Goal: Information Seeking & Learning: Learn about a topic

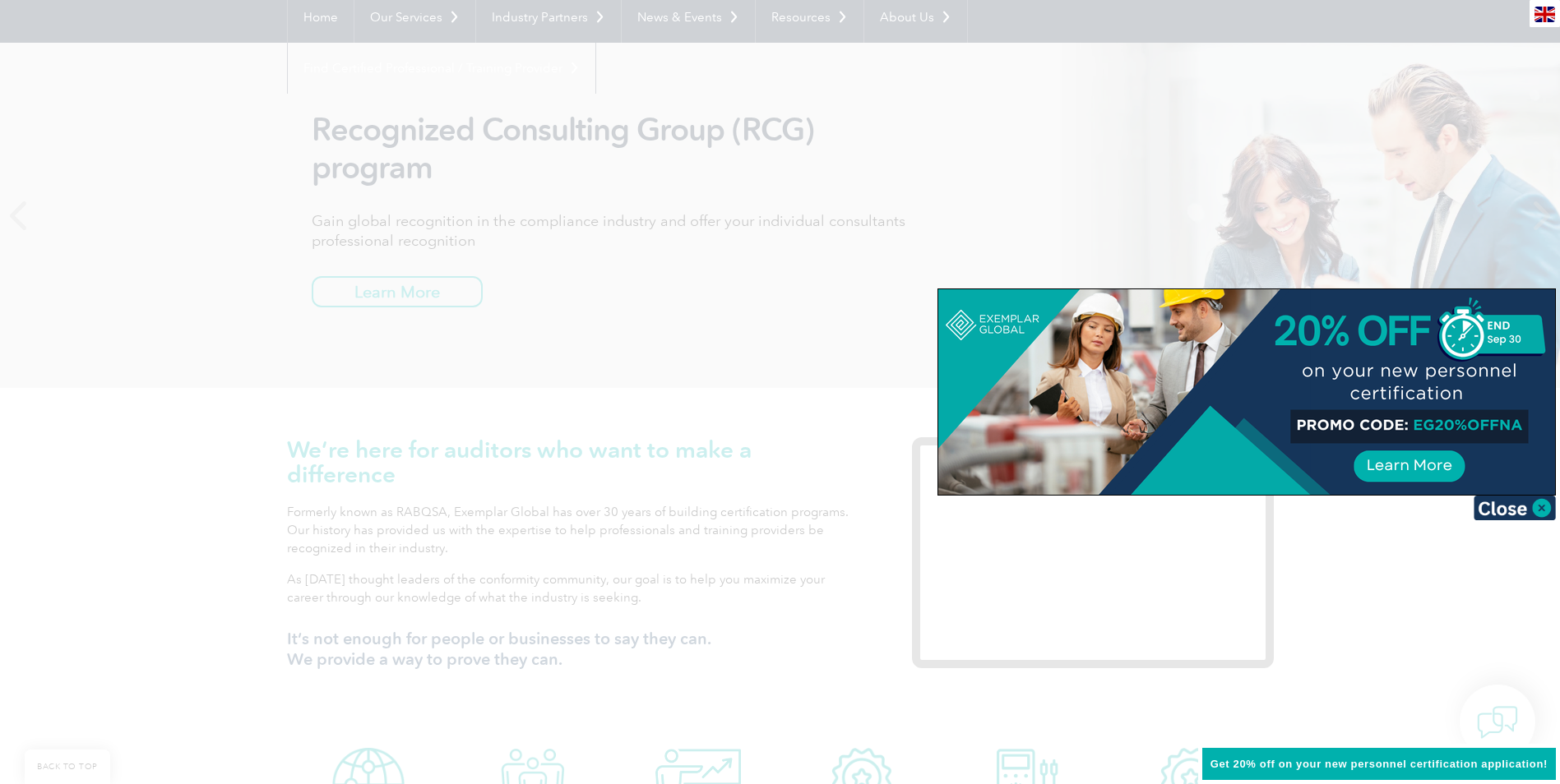
scroll to position [165, 0]
click at [1540, 502] on img at bounding box center [1515, 508] width 82 height 24
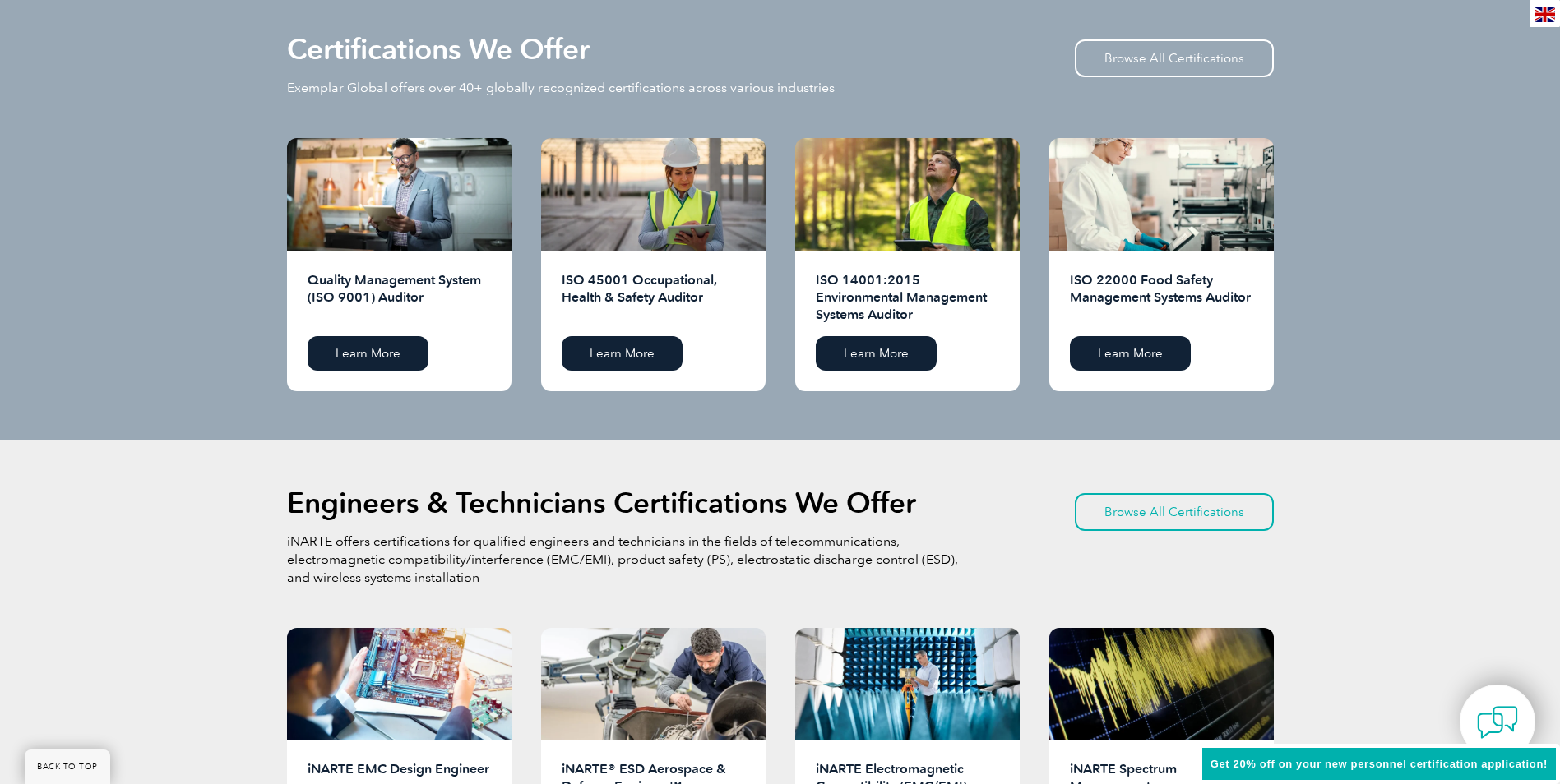
scroll to position [1644, 0]
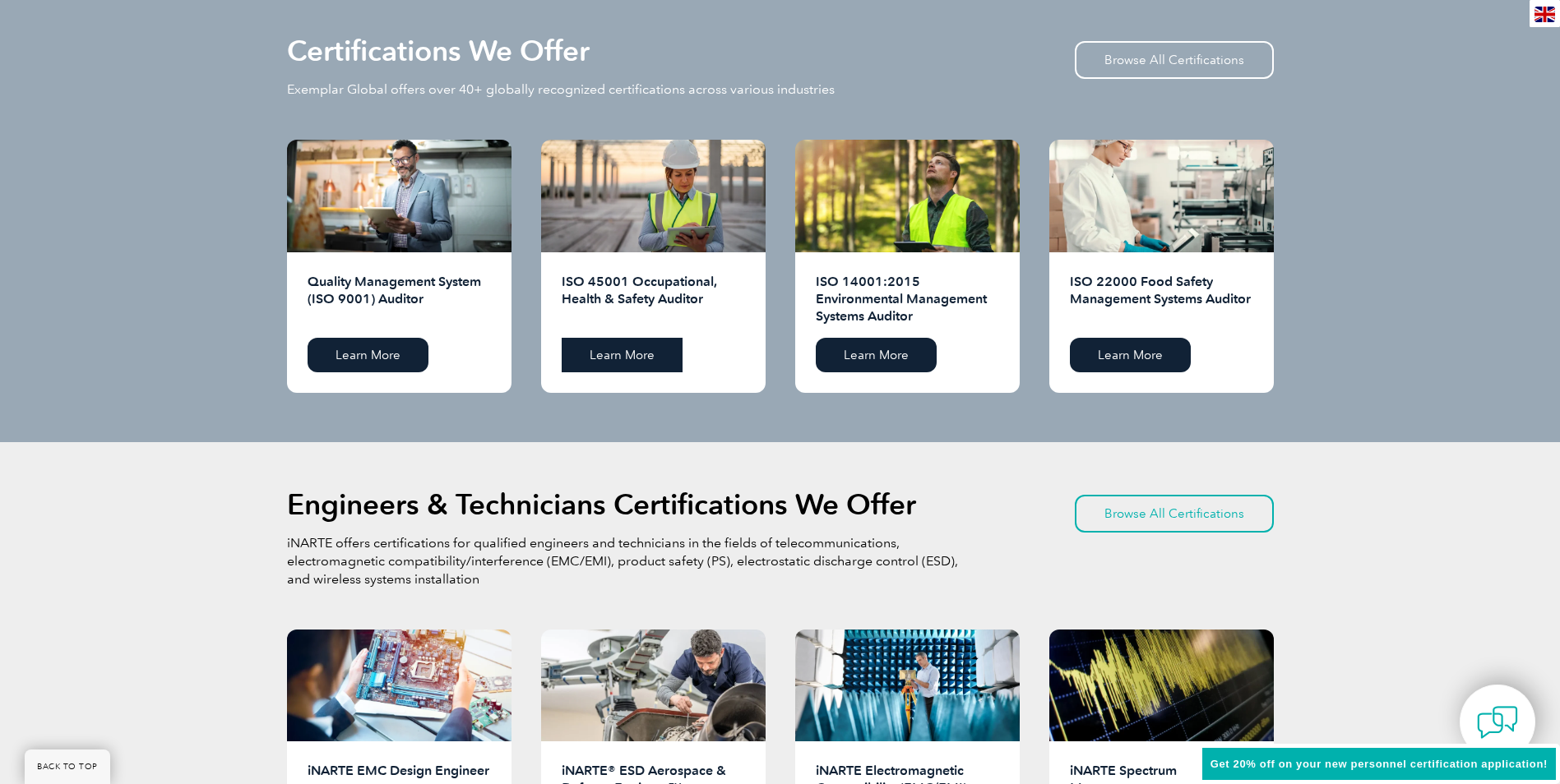
click at [647, 360] on link "Learn More" at bounding box center [622, 355] width 121 height 34
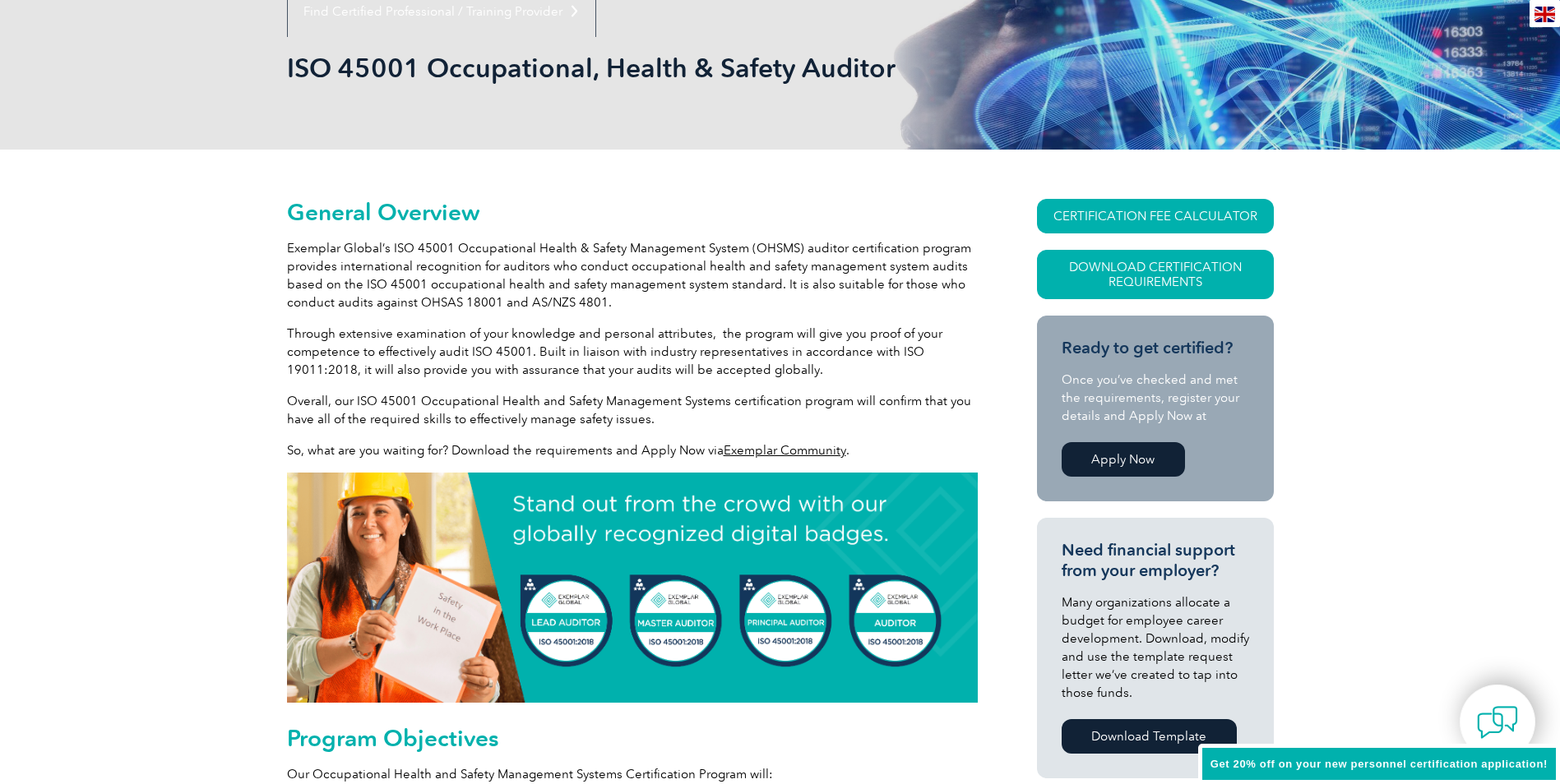
scroll to position [246, 0]
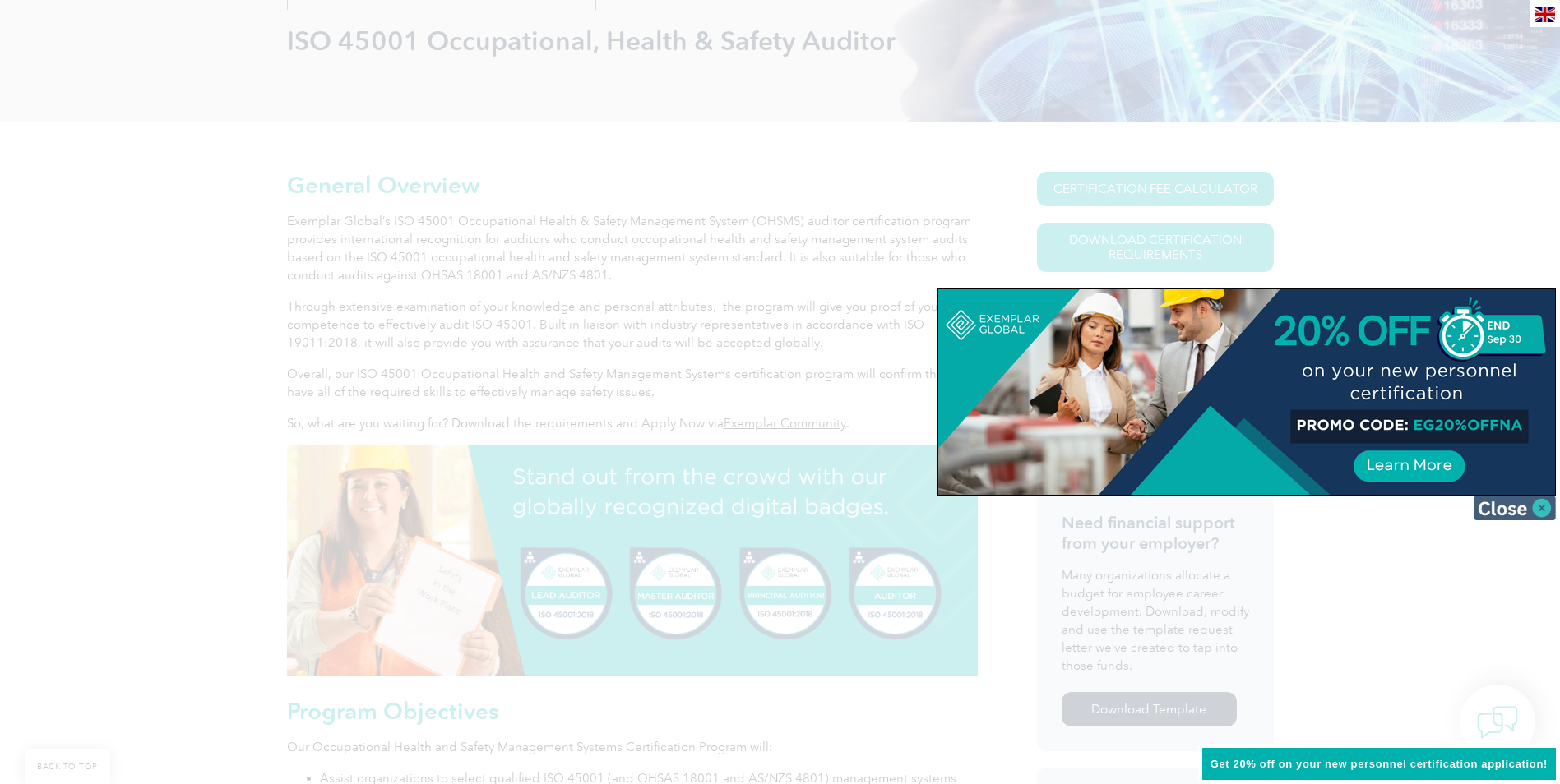
click at [1546, 503] on img at bounding box center [1515, 508] width 82 height 24
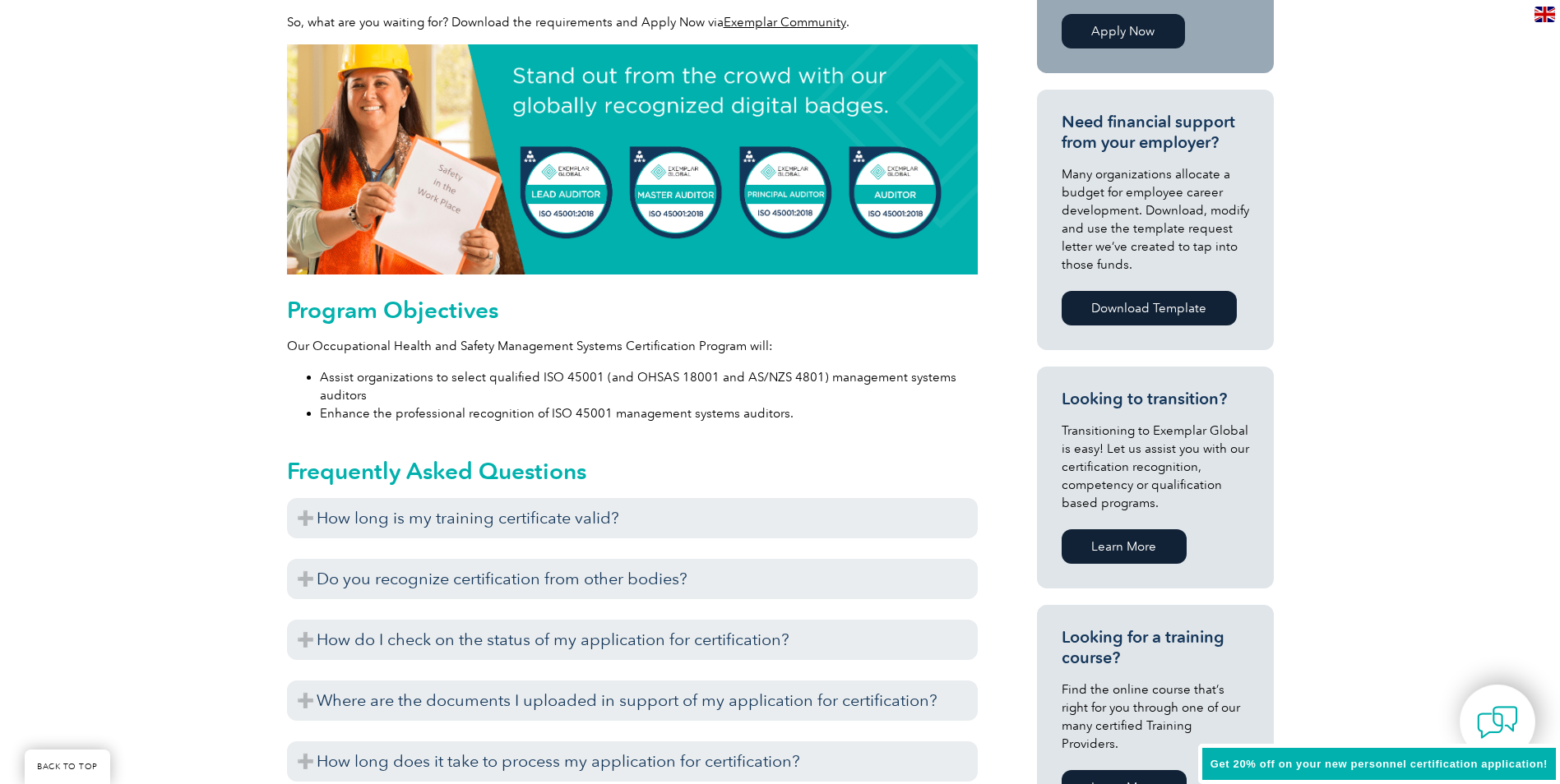
scroll to position [658, 0]
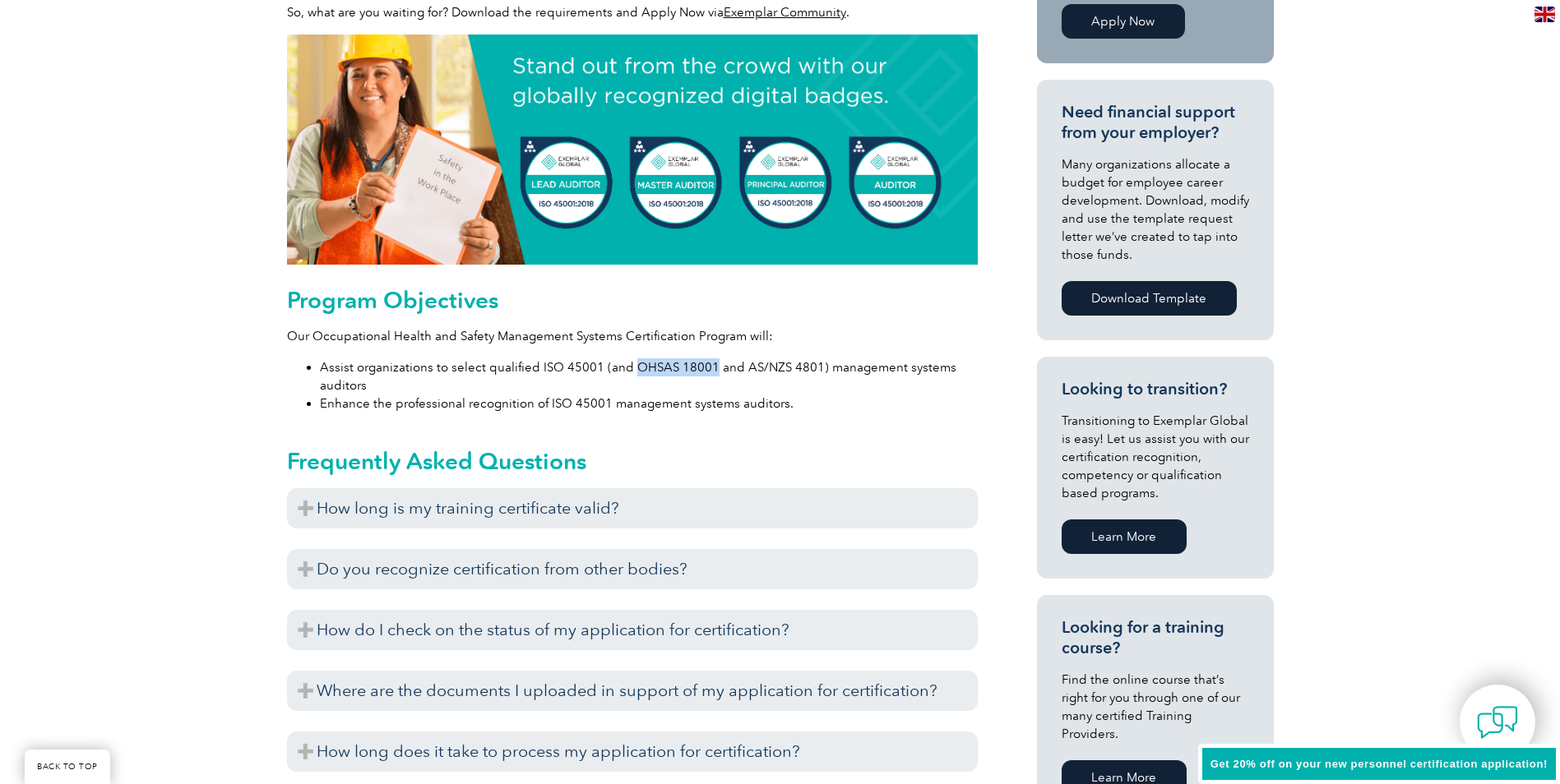
drag, startPoint x: 626, startPoint y: 369, endPoint x: 707, endPoint y: 363, distance: 81.2
click at [707, 363] on li "Assist organizations to select qualified ISO 45001 (and OHSAS 18001 and AS/NZS …" at bounding box center [648, 377] width 658 height 36
drag, startPoint x: 707, startPoint y: 363, endPoint x: 694, endPoint y: 363, distance: 13.0
copy li "OHSAS 18001"
